Goal: Complete application form: Complete application form

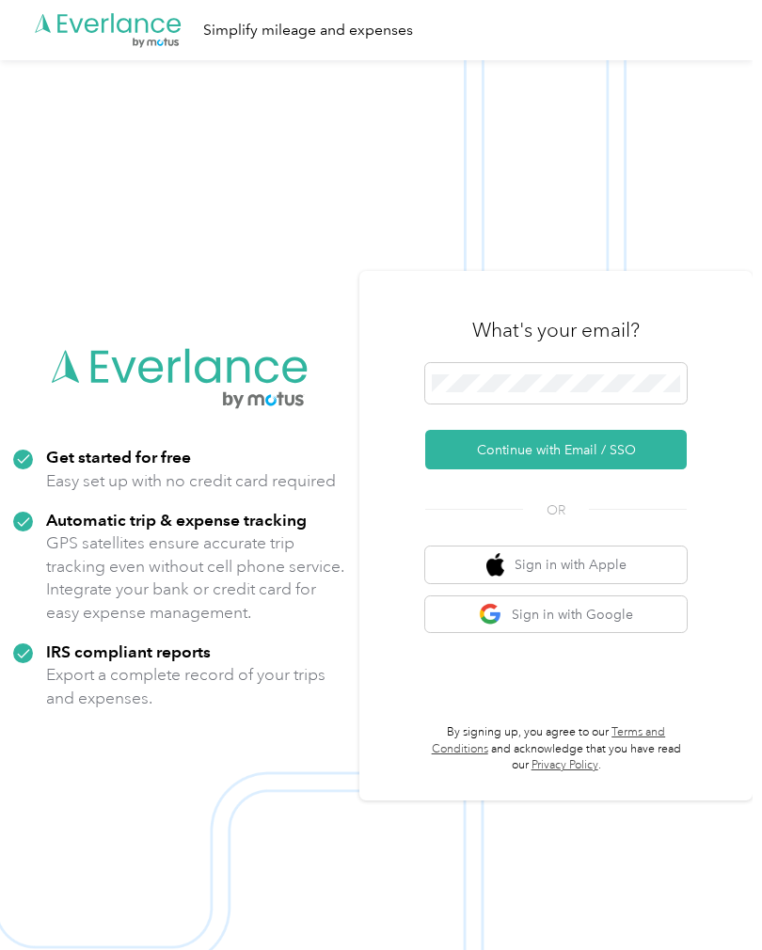
click at [508, 469] on button "Continue with Email / SSO" at bounding box center [556, 450] width 262 height 40
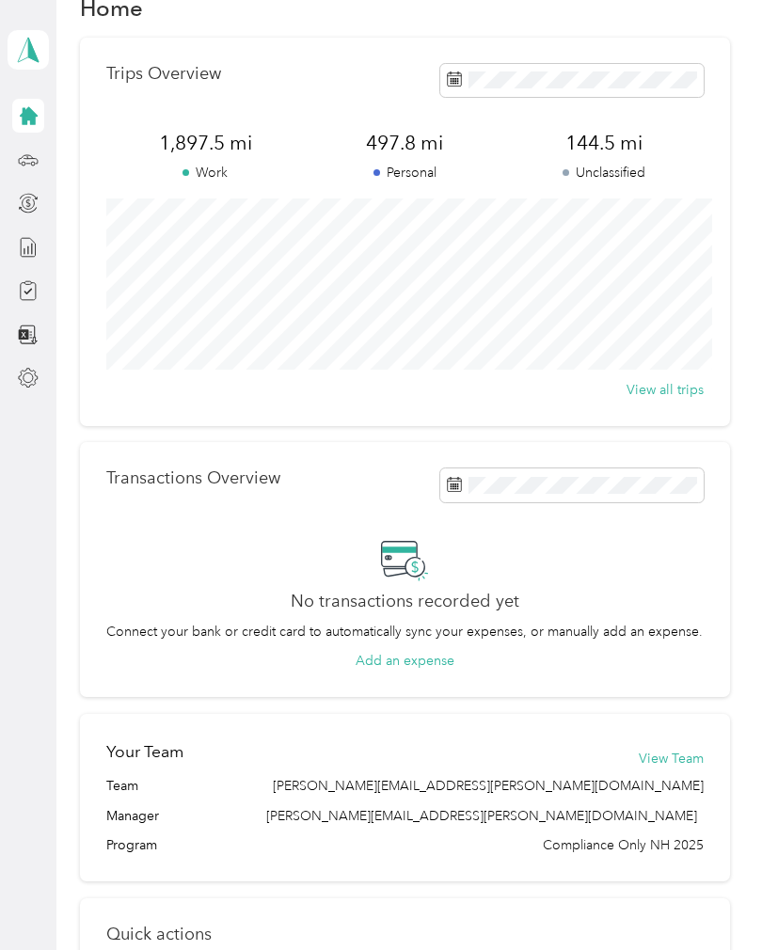
scroll to position [40, 0]
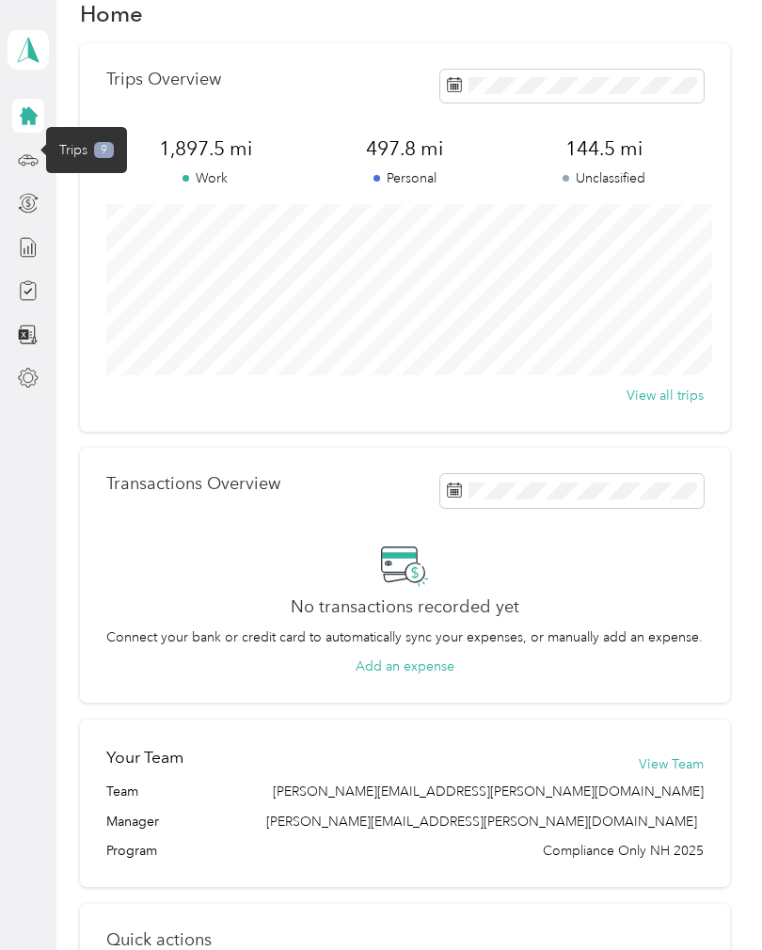
click at [24, 159] on icon at bounding box center [28, 160] width 21 height 21
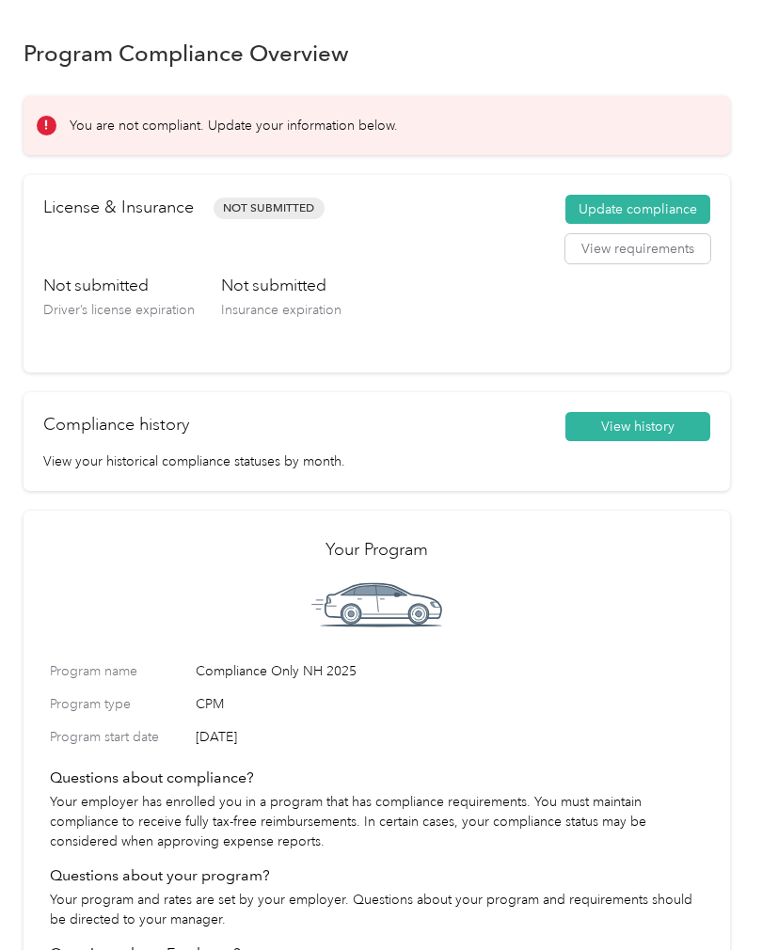
click at [656, 196] on button "Update compliance" at bounding box center [637, 210] width 145 height 30
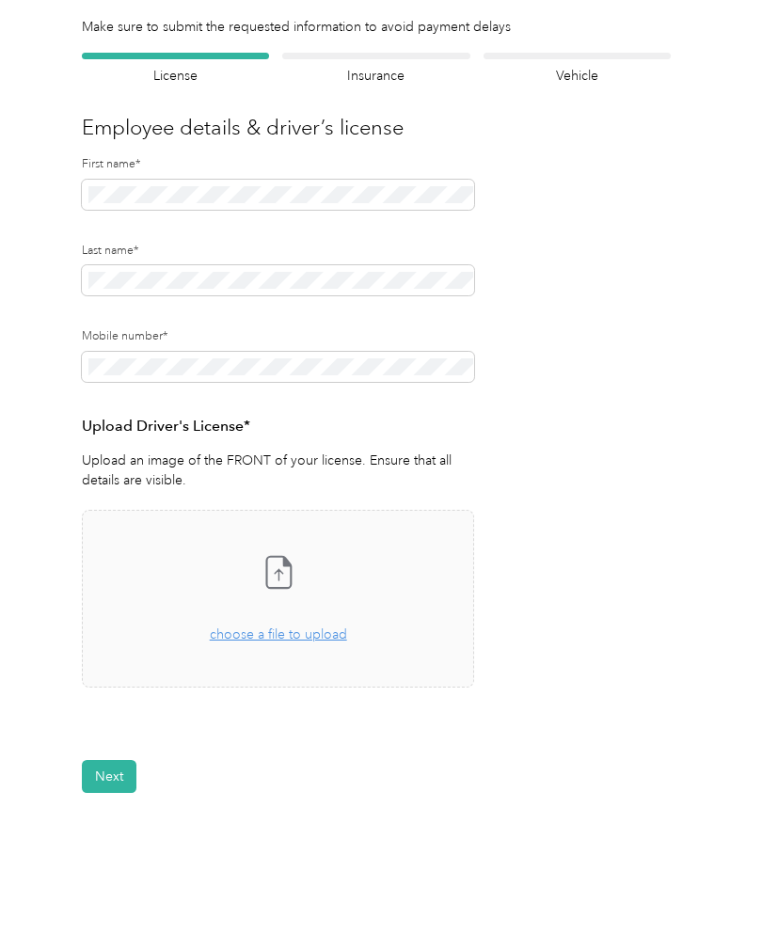
scroll to position [93, 0]
click at [268, 578] on icon at bounding box center [279, 571] width 38 height 38
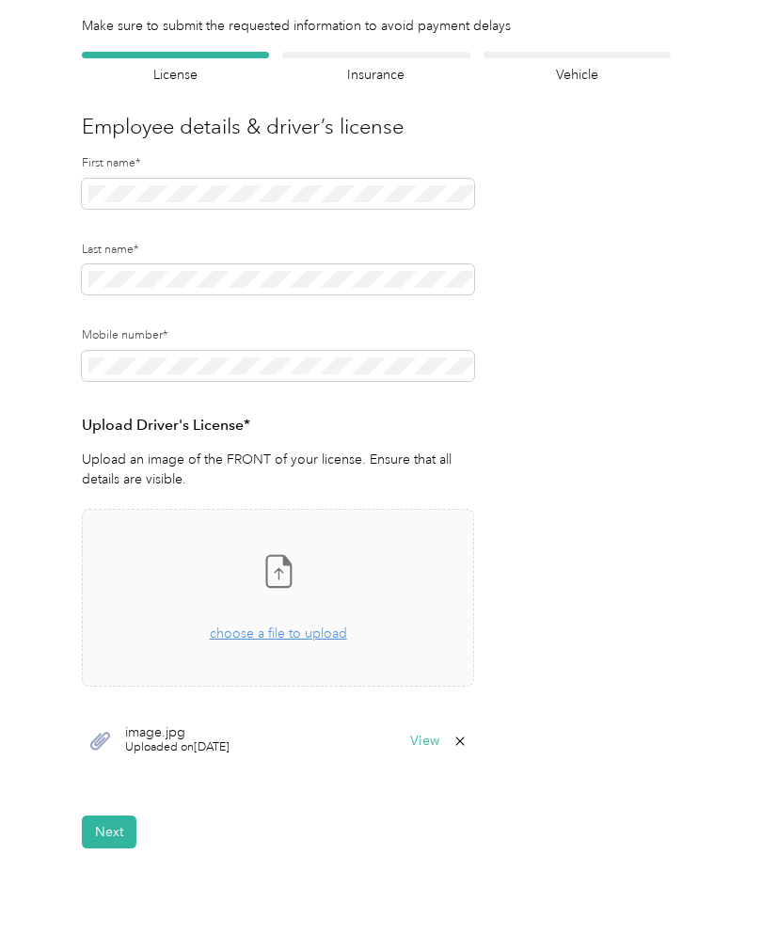
click at [115, 823] on button "Next" at bounding box center [109, 832] width 55 height 33
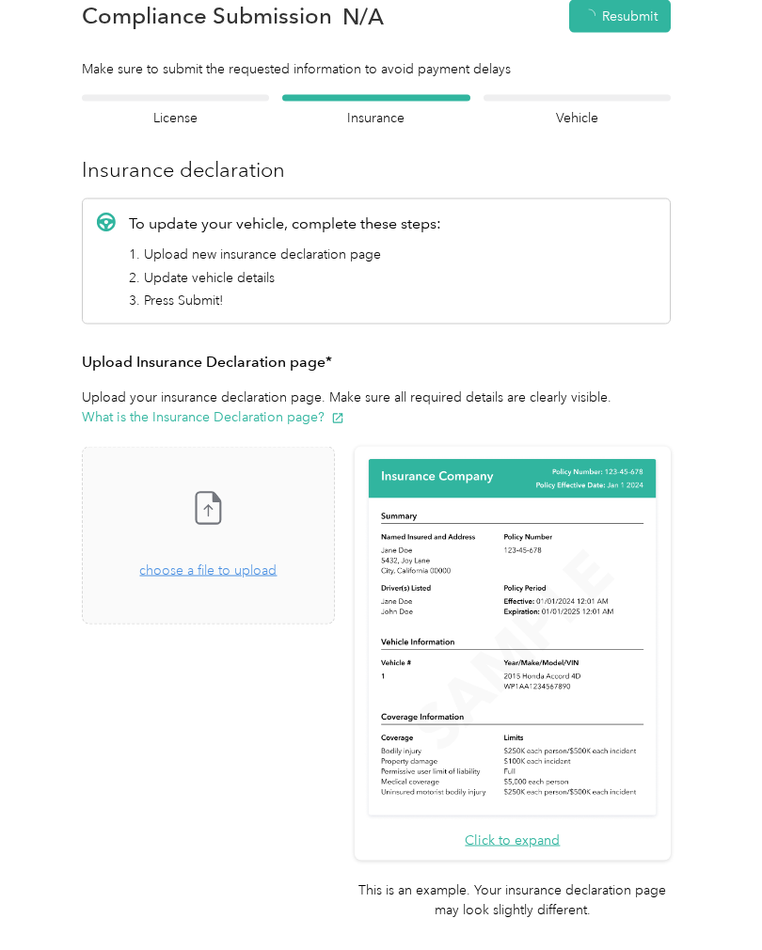
scroll to position [23, 0]
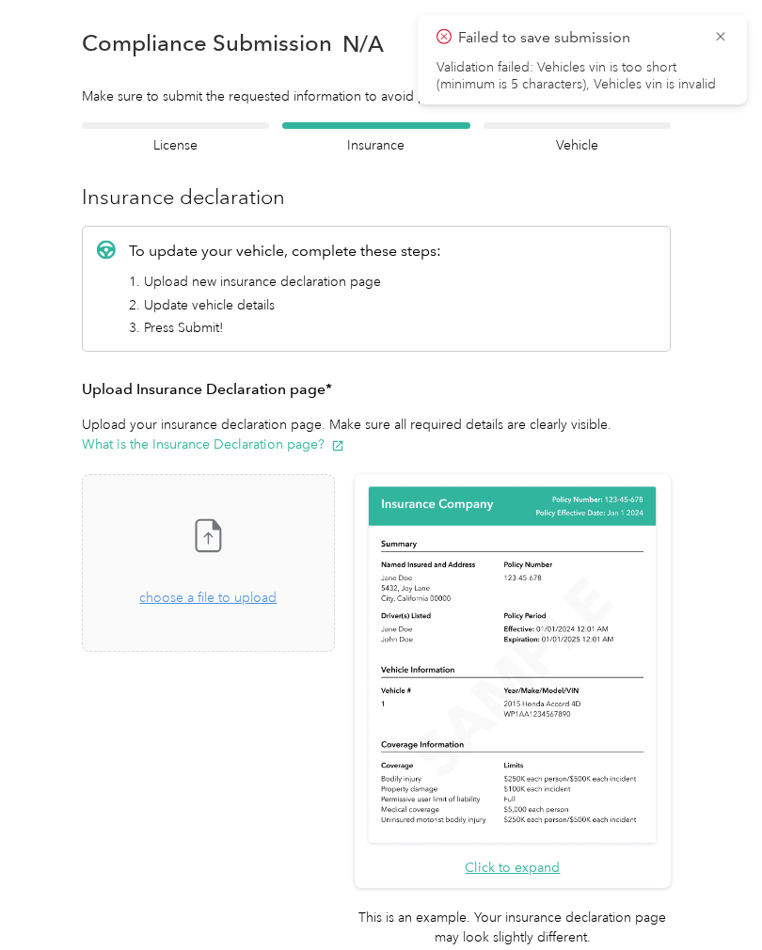
click at [721, 28] on icon at bounding box center [720, 36] width 15 height 17
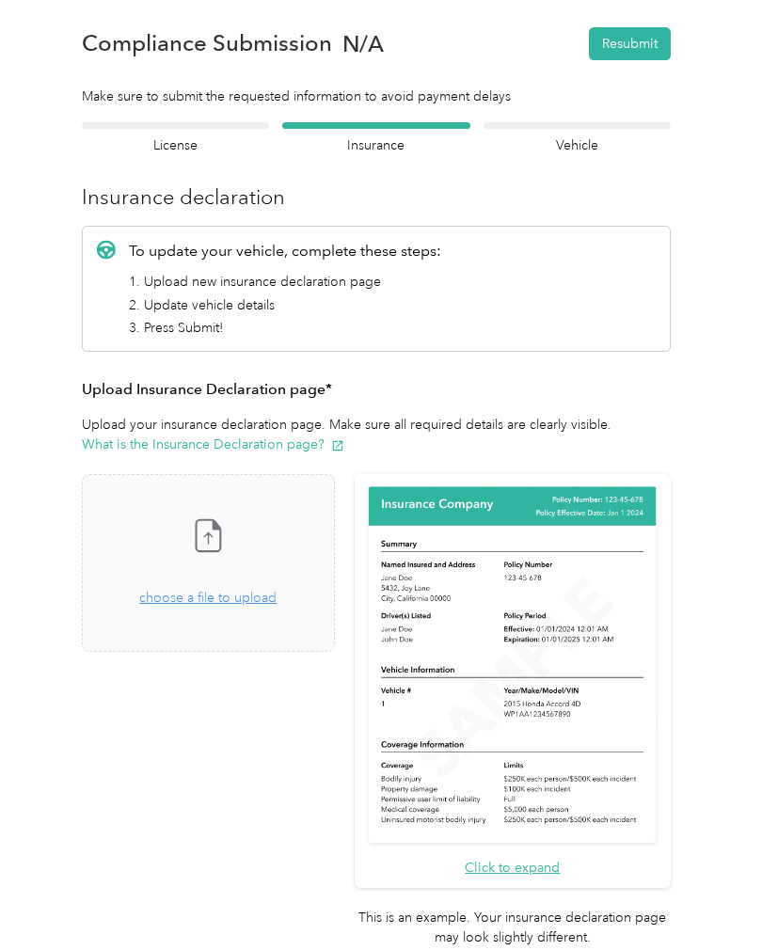
click at [227, 528] on icon at bounding box center [208, 536] width 38 height 38
click at [227, 547] on icon at bounding box center [208, 536] width 38 height 38
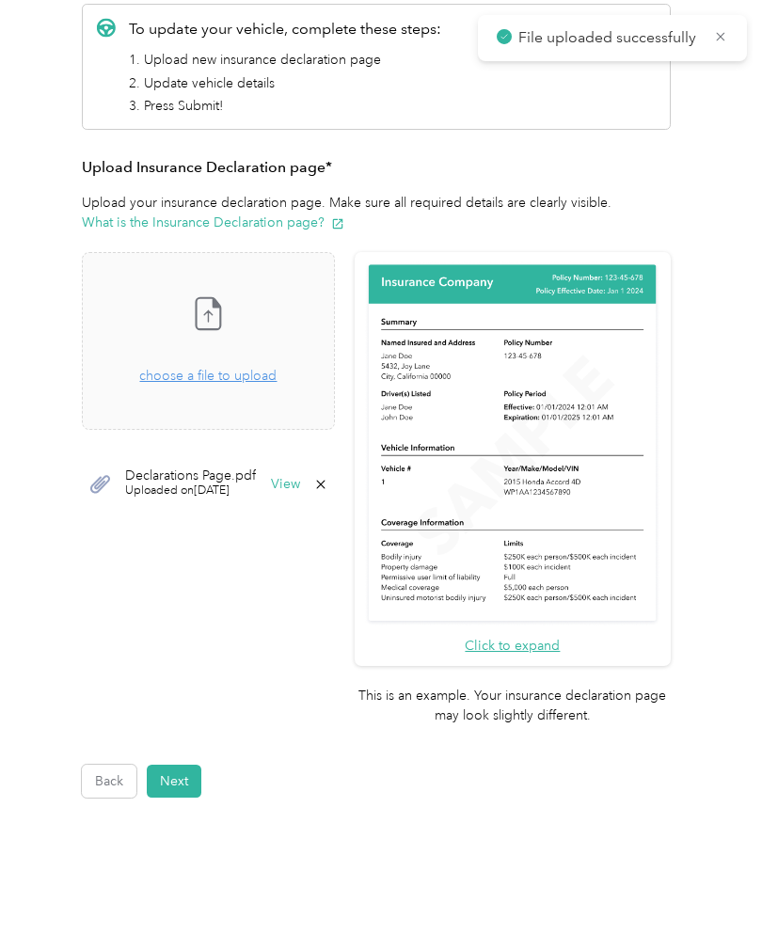
scroll to position [244, 0]
click at [172, 766] on button "Next" at bounding box center [174, 782] width 55 height 33
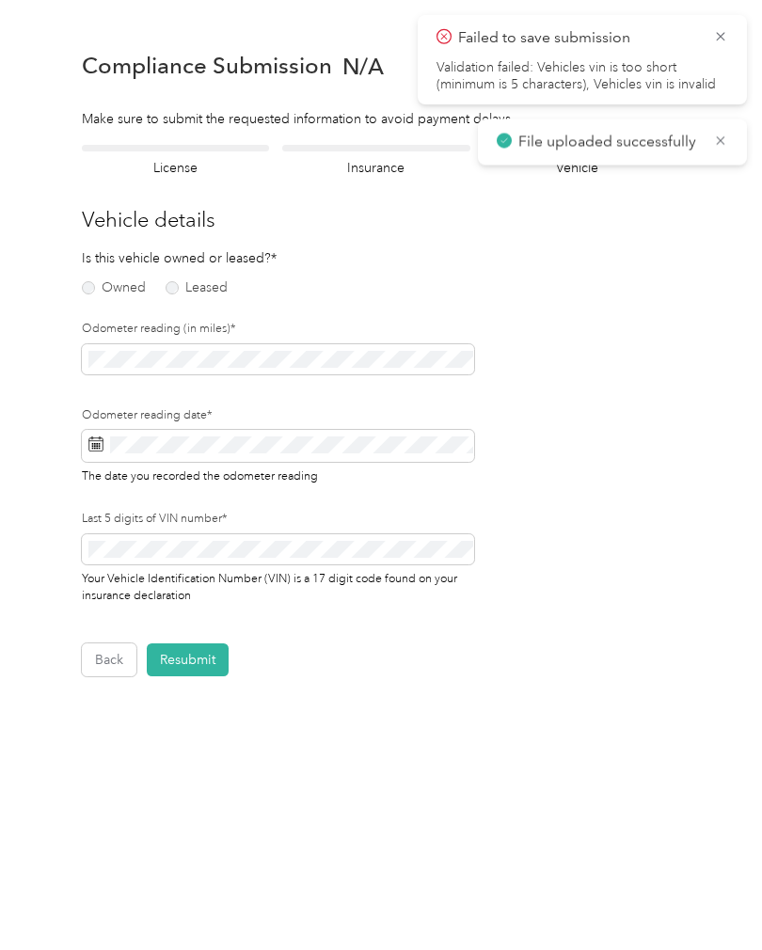
click at [87, 286] on label "Owned" at bounding box center [114, 287] width 64 height 13
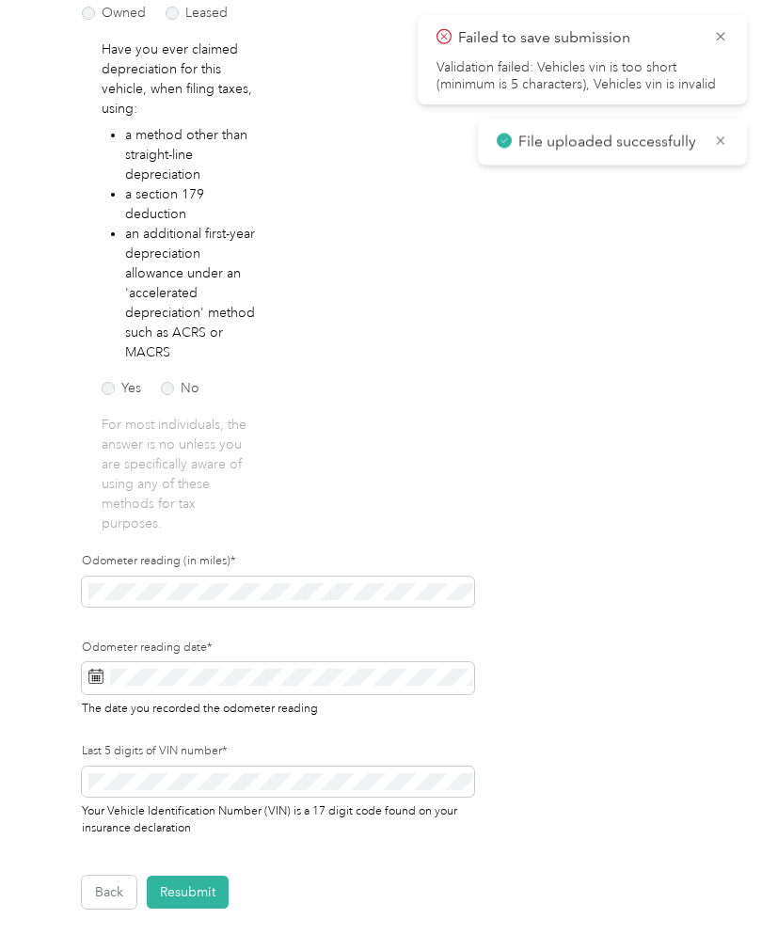
scroll to position [276, 0]
click at [166, 388] on label "No" at bounding box center [180, 387] width 39 height 13
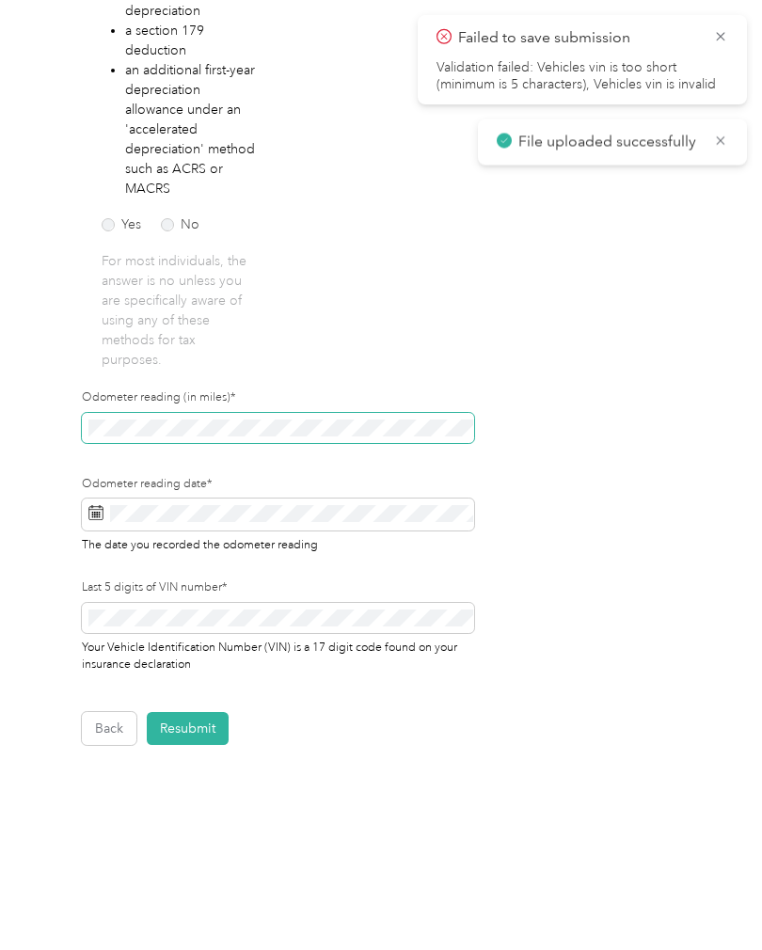
scroll to position [438, 0]
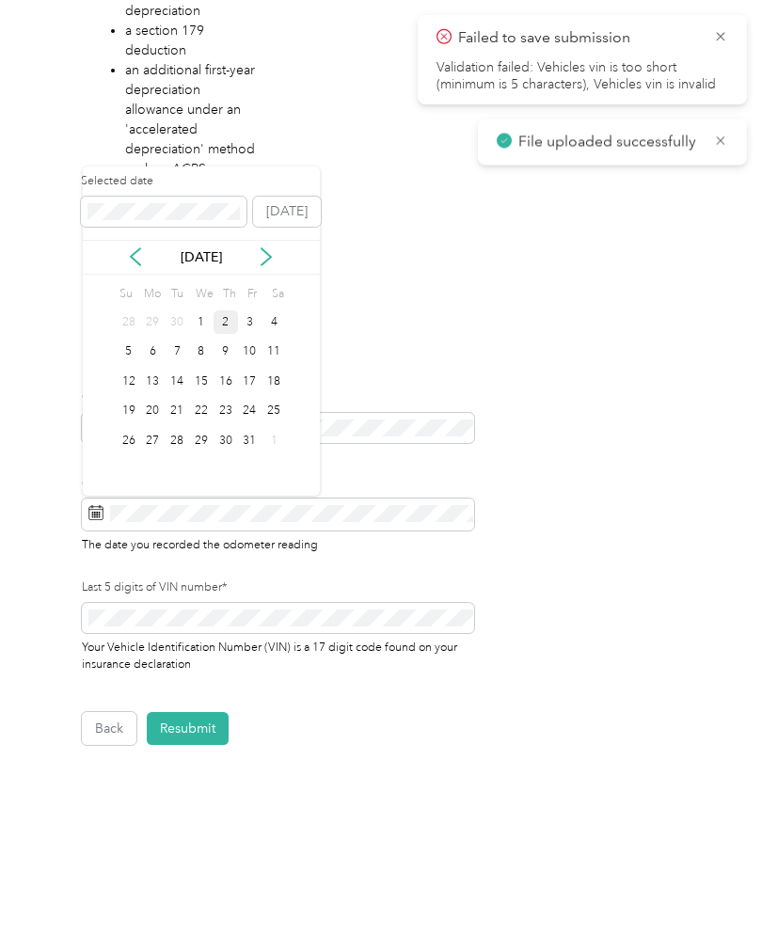
click at [227, 320] on div "2" at bounding box center [226, 322] width 24 height 24
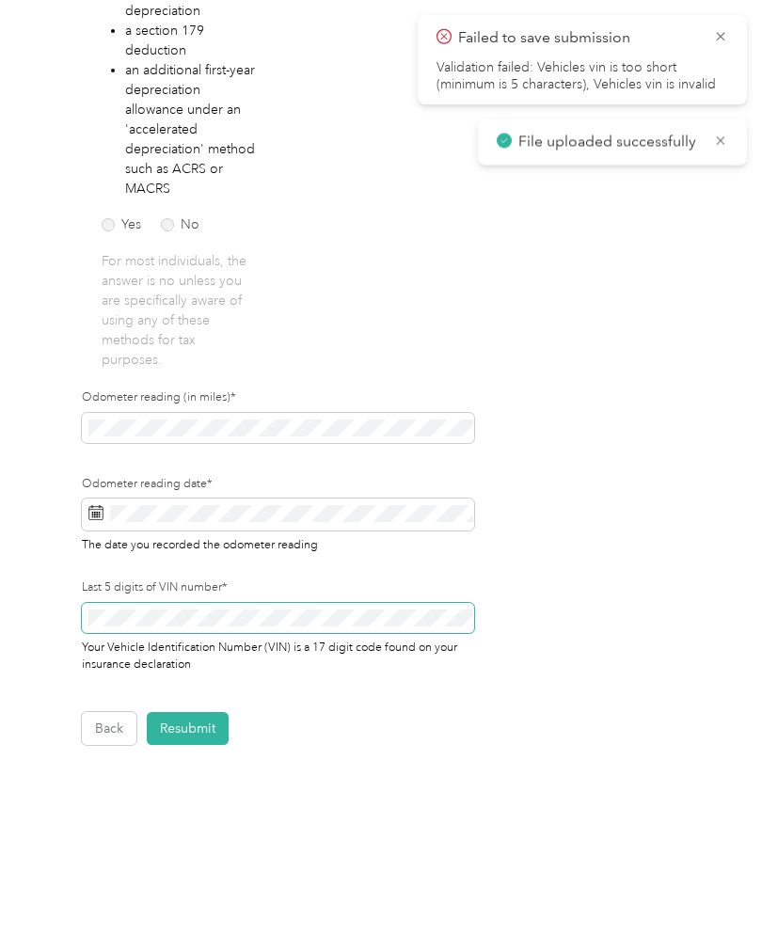
scroll to position [24, 0]
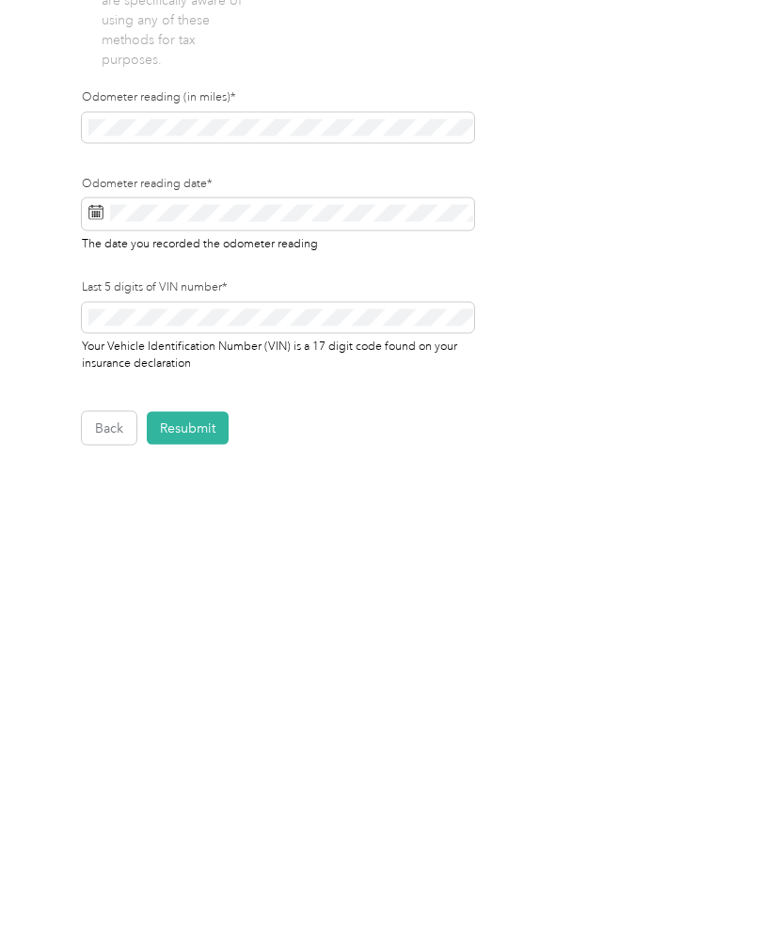
click at [180, 712] on button "Resubmit" at bounding box center [188, 728] width 82 height 33
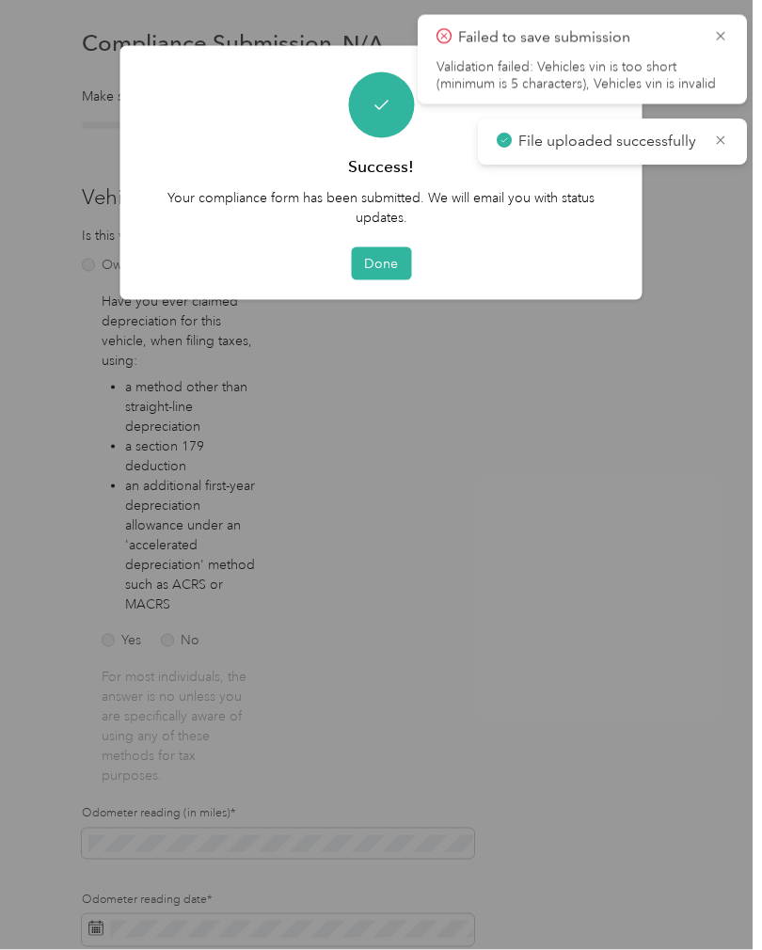
scroll to position [18, 0]
click at [382, 262] on button "Done" at bounding box center [381, 263] width 60 height 33
